Goal: Navigation & Orientation: Find specific page/section

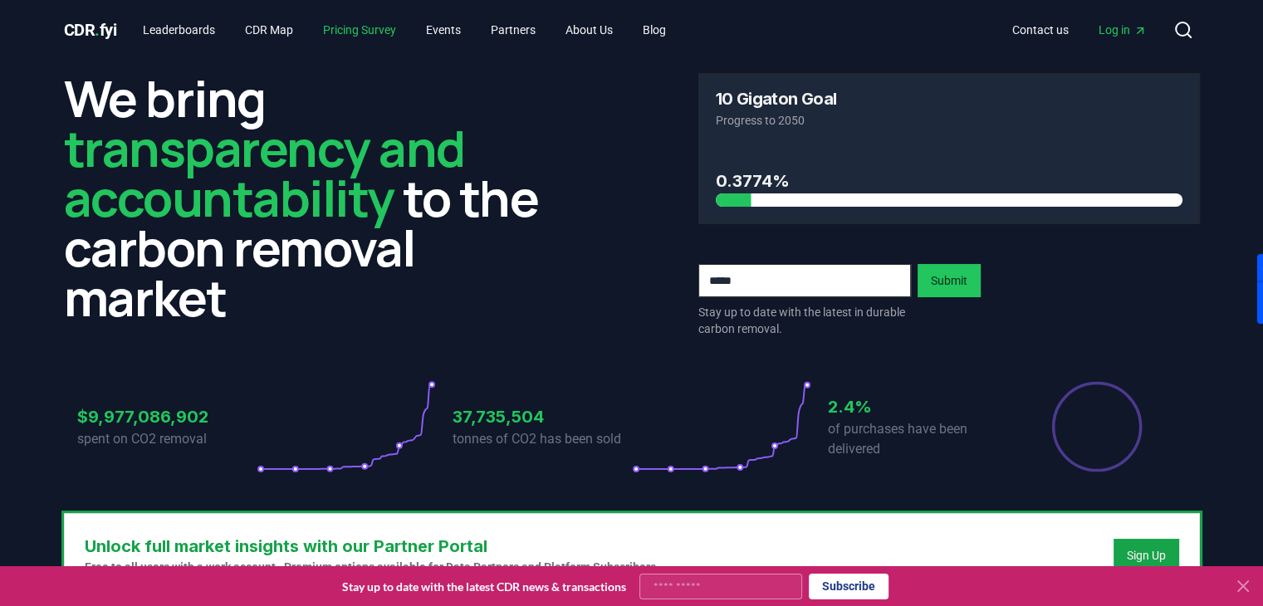
click at [374, 27] on link "Pricing Survey" at bounding box center [360, 30] width 100 height 30
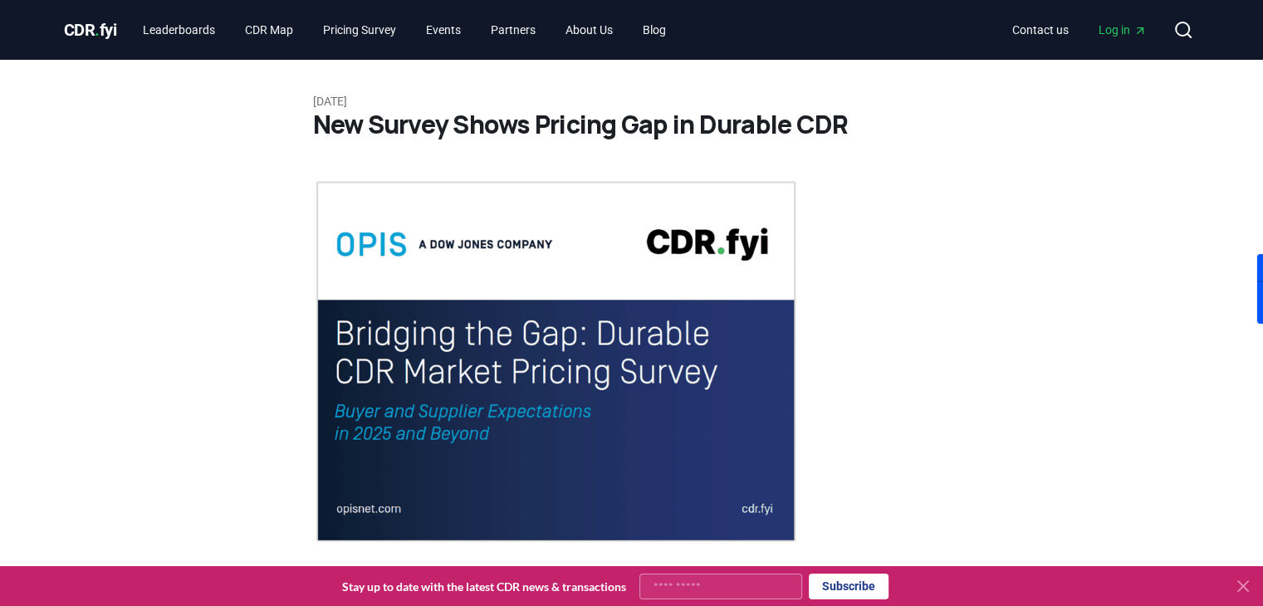
click at [94, 29] on span "CDR . fyi" at bounding box center [90, 30] width 53 height 20
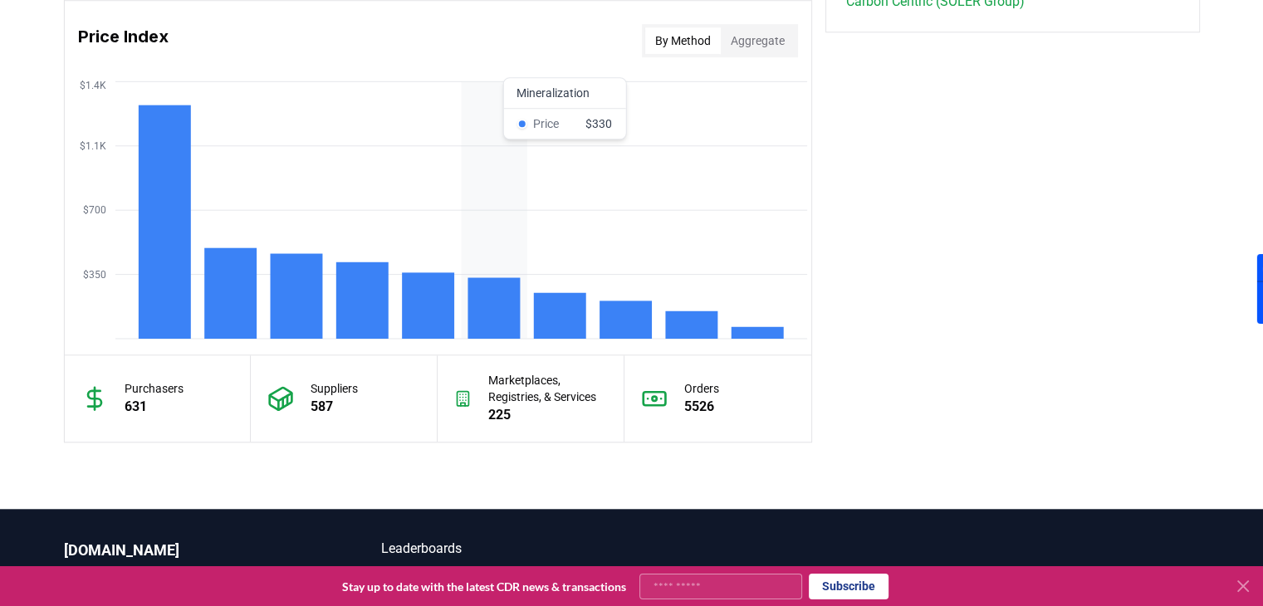
scroll to position [1389, 0]
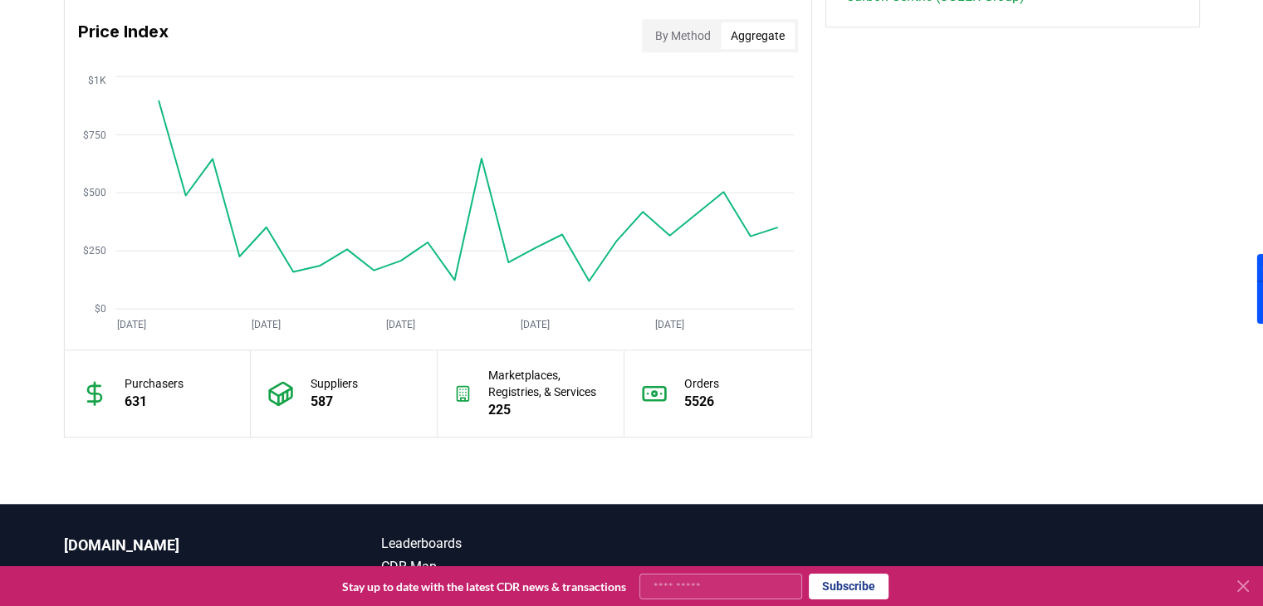
click at [766, 34] on button "Aggregate" at bounding box center [758, 35] width 74 height 27
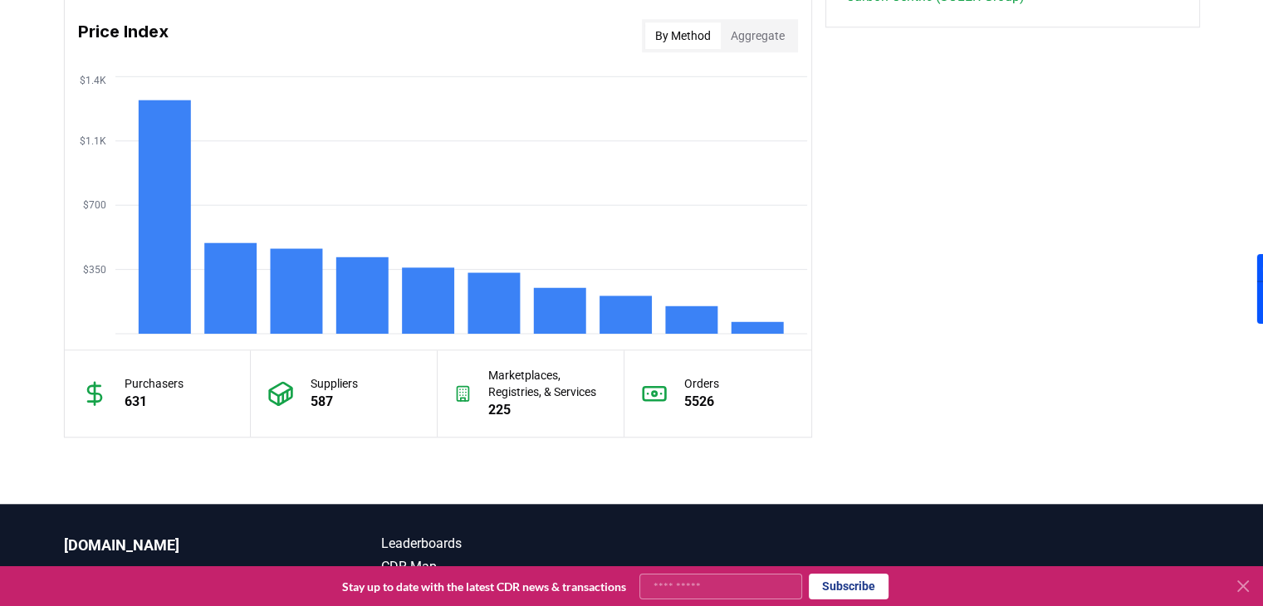
click at [696, 32] on button "By Method" at bounding box center [683, 35] width 76 height 27
click at [706, 392] on p "5526" at bounding box center [701, 402] width 35 height 20
click at [535, 382] on p "Marketplaces, Registries, & Services" at bounding box center [547, 383] width 119 height 33
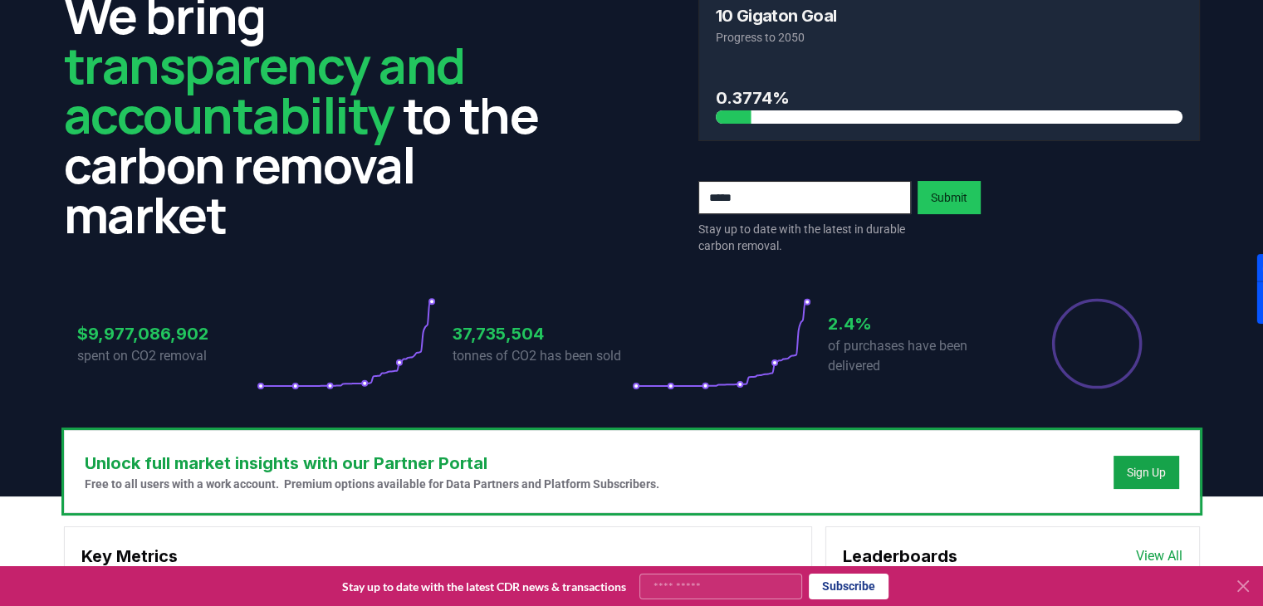
scroll to position [0, 0]
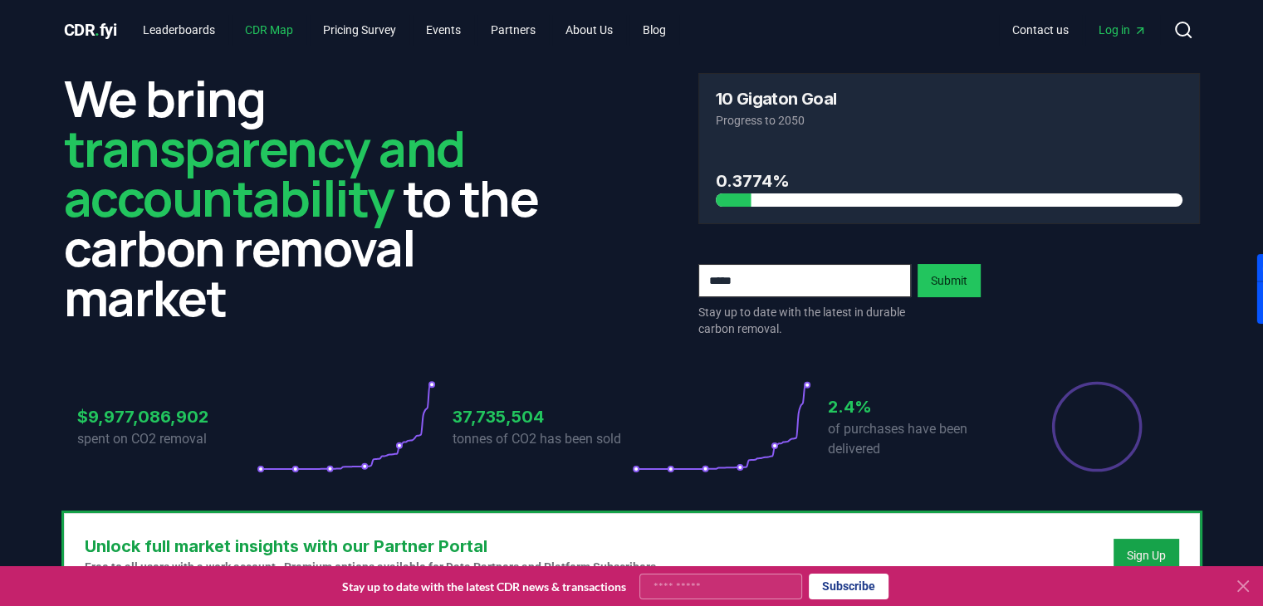
click at [287, 23] on link "CDR Map" at bounding box center [269, 30] width 75 height 30
